Goal: Task Accomplishment & Management: Manage account settings

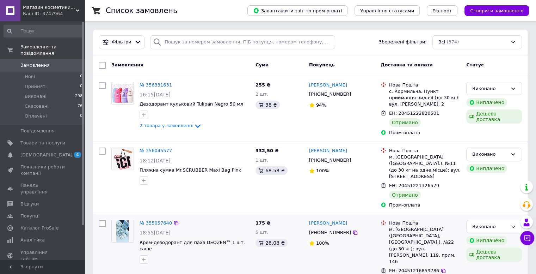
click at [385, 198] on div "№ 356045577 18:12[DATE] Пляжна сумка Mr.SCRUBBER Maxi Bag Pink 332,50 ₴ 1 шт. 6…" at bounding box center [310, 178] width 429 height 66
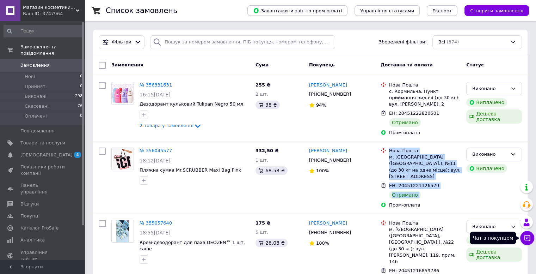
click at [525, 237] on icon at bounding box center [527, 237] width 7 height 7
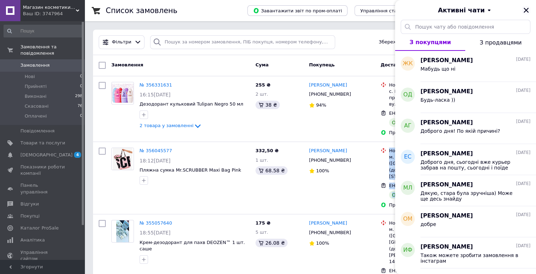
click at [526, 8] on icon "Закрити" at bounding box center [526, 10] width 6 height 6
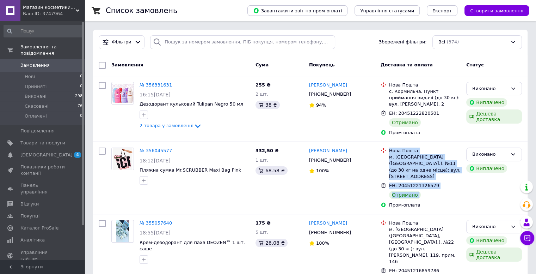
click at [62, 62] on span "Замовлення" at bounding box center [42, 65] width 45 height 6
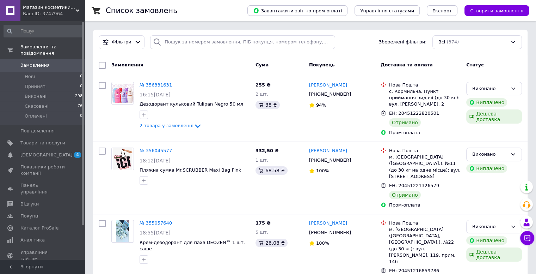
click at [57, 62] on span "Замовлення" at bounding box center [42, 65] width 45 height 6
click at [56, 62] on span "Замовлення" at bounding box center [42, 65] width 45 height 6
